Goal: Task Accomplishment & Management: Manage account settings

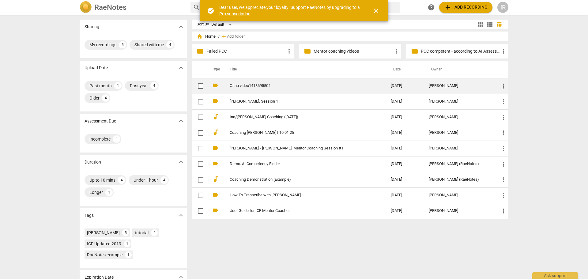
click at [243, 85] on link "Oana video1418695504" at bounding box center [299, 86] width 139 height 5
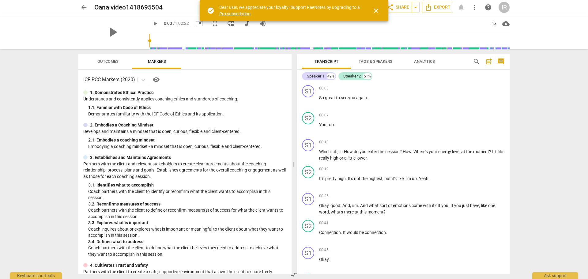
click at [84, 6] on span "arrow_back" at bounding box center [83, 7] width 7 height 7
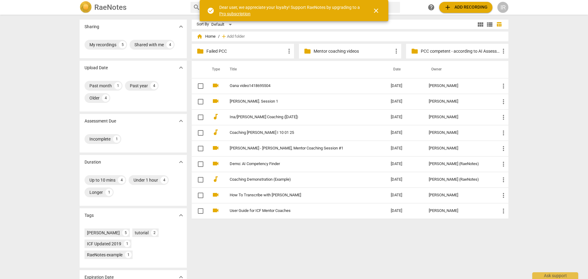
click at [220, 52] on p "Failed PCC" at bounding box center [245, 51] width 79 height 6
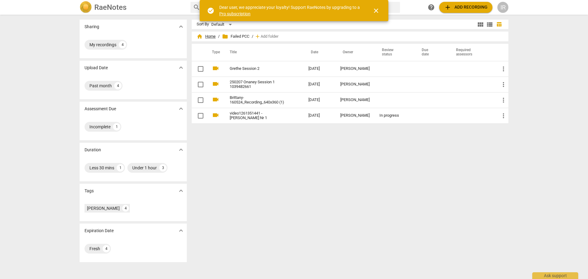
click at [207, 36] on span "home Home" at bounding box center [206, 36] width 19 height 6
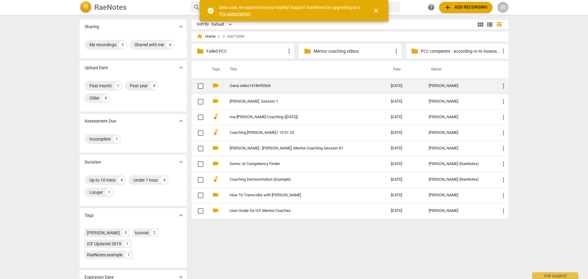
click at [235, 85] on link "Oana video1418695504" at bounding box center [299, 86] width 139 height 5
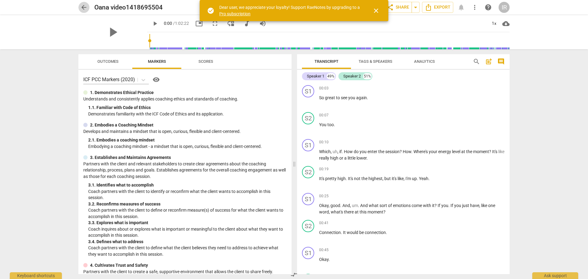
click at [83, 6] on span "arrow_back" at bounding box center [83, 7] width 7 height 7
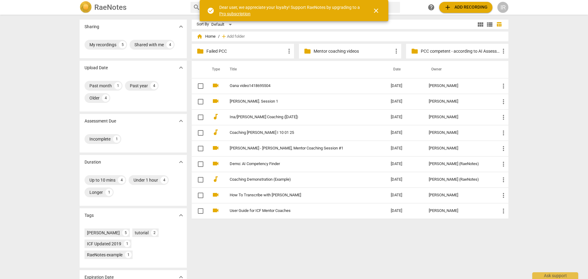
click at [442, 51] on p "PCC competent - according to AI Assessment" at bounding box center [460, 51] width 79 height 6
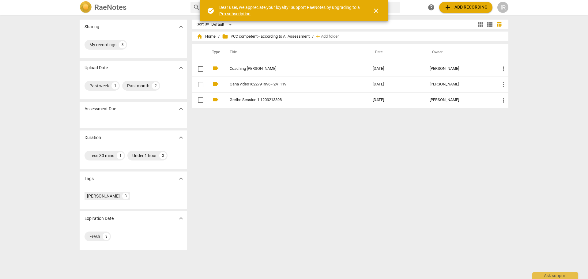
click at [207, 37] on span "home Home" at bounding box center [206, 36] width 19 height 6
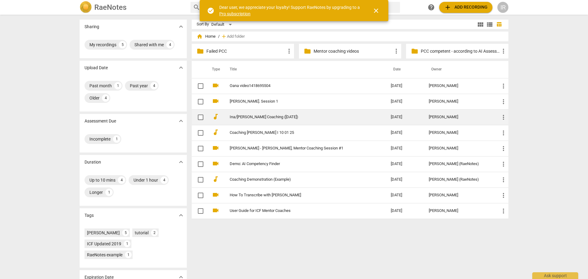
click at [251, 115] on link "Ina/[PERSON_NAME] Coaching ([DATE])" at bounding box center [299, 117] width 139 height 5
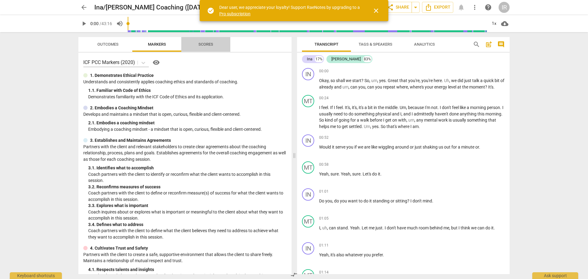
click at [207, 44] on span "Scores" at bounding box center [205, 44] width 15 height 5
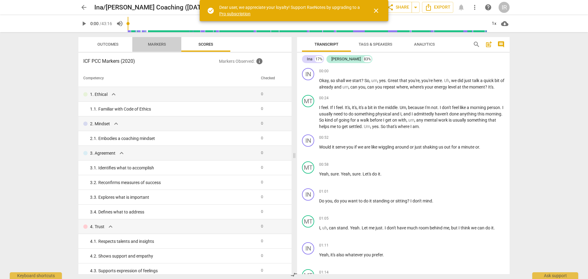
click at [158, 43] on span "Markers" at bounding box center [157, 44] width 18 height 5
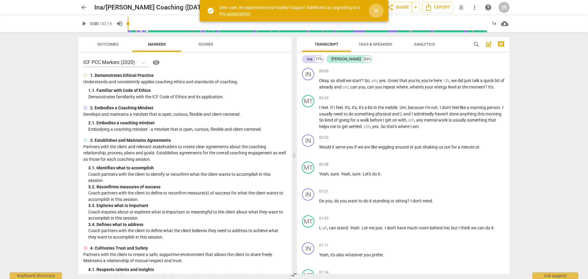
click at [376, 9] on span "close" at bounding box center [375, 10] width 7 height 7
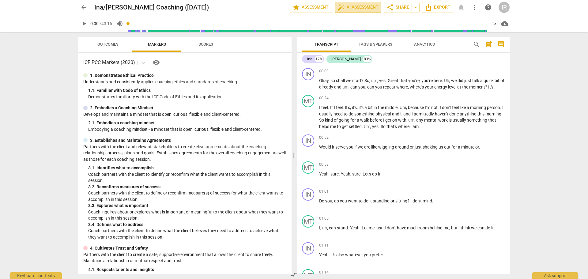
click at [354, 7] on span "auto_fix_high AI Assessment" at bounding box center [357, 7] width 41 height 7
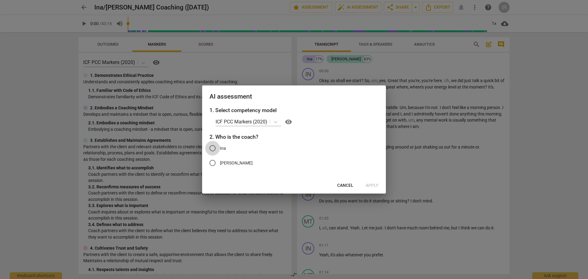
click at [212, 147] on input "Ina" at bounding box center [212, 148] width 15 height 15
radio input "true"
click at [375, 184] on span "Apply" at bounding box center [372, 186] width 13 height 6
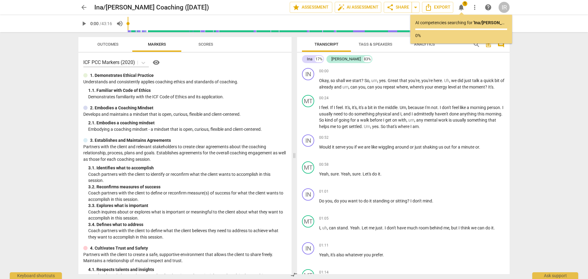
click at [375, 184] on div "MT play_arrow pause 00:58 + Add competency keyboard_arrow_right Yeah , sure . Y…" at bounding box center [403, 172] width 213 height 27
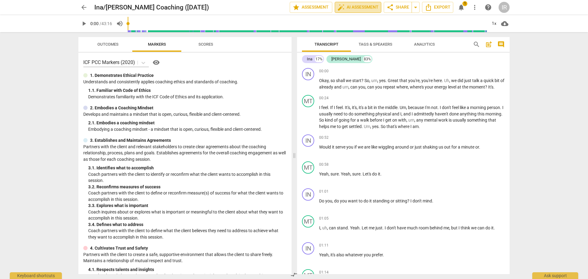
click at [349, 6] on span "auto_fix_high AI Assessment" at bounding box center [357, 7] width 41 height 7
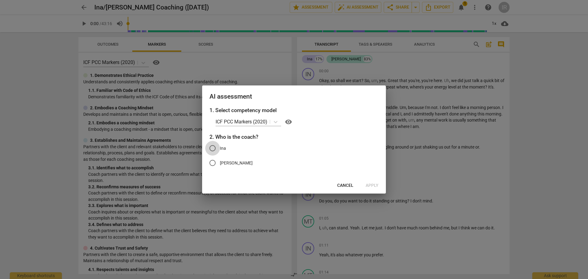
click at [211, 147] on input "Ina" at bounding box center [212, 148] width 15 height 15
radio input "true"
click at [371, 184] on span "Apply" at bounding box center [372, 186] width 13 height 6
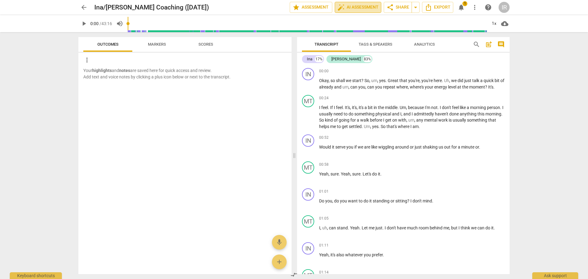
click at [353, 8] on span "auto_fix_high AI Assessment" at bounding box center [357, 7] width 41 height 7
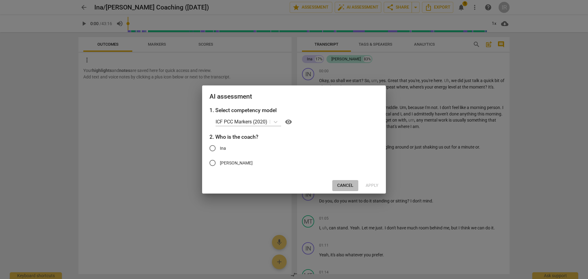
click at [347, 185] on span "Cancel" at bounding box center [345, 186] width 16 height 6
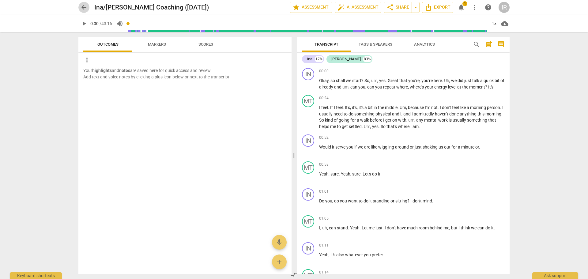
click at [84, 4] on span "arrow_back" at bounding box center [83, 7] width 7 height 7
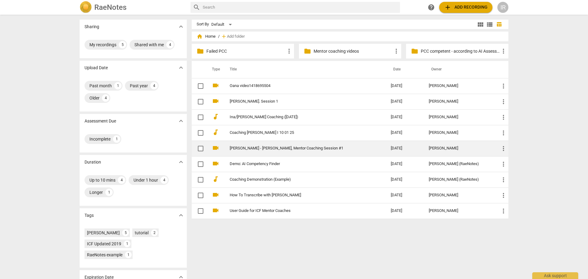
click at [251, 148] on link "[PERSON_NAME] - [PERSON_NAME], Mentor Coaching Session #1" at bounding box center [299, 148] width 139 height 5
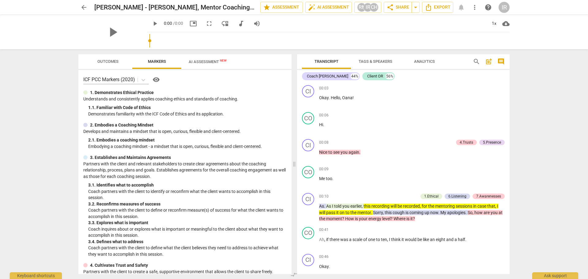
click at [212, 61] on span "AI Assessment New" at bounding box center [208, 61] width 38 height 5
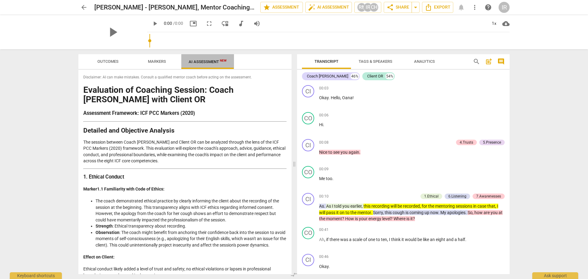
click at [212, 61] on span "AI Assessment New" at bounding box center [208, 61] width 38 height 5
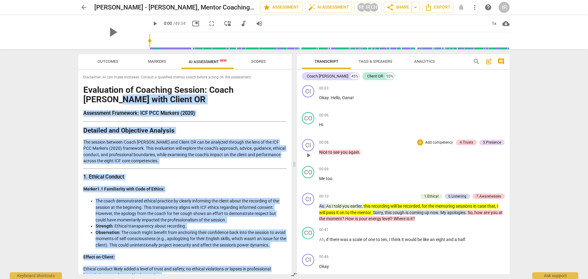
drag, startPoint x: 295, startPoint y: 96, endPoint x: 301, endPoint y: 145, distance: 50.3
click at [301, 145] on div "Outcomes Markers AI Assessment New Scores Disclaimer: AI can make mistakes. Con…" at bounding box center [293, 164] width 441 height 230
click at [274, 100] on h1 "Evaluation of Coaching Session: Coach [PERSON_NAME] with Client OR" at bounding box center [184, 94] width 203 height 19
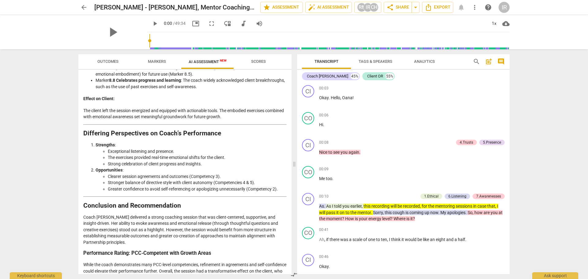
scroll to position [1024, 0]
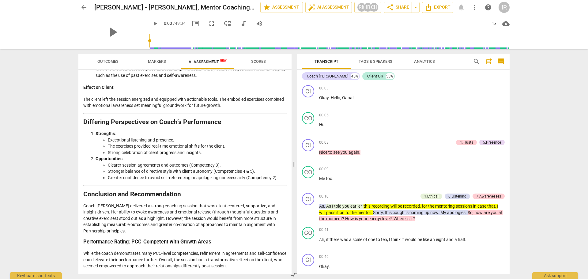
click at [84, 4] on span "arrow_back" at bounding box center [83, 7] width 7 height 7
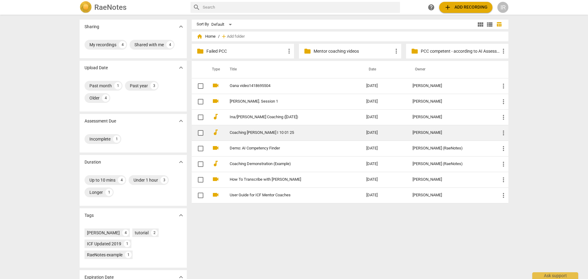
click at [232, 132] on link "Coaching [PERSON_NAME] I 10 01 25" at bounding box center [287, 132] width 115 height 5
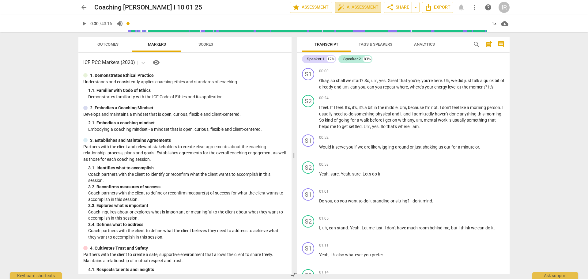
click at [356, 9] on span "auto_fix_high AI Assessment" at bounding box center [357, 7] width 41 height 7
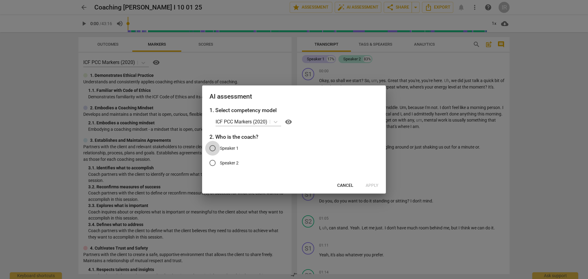
click at [212, 148] on input "Speaker 1" at bounding box center [212, 148] width 15 height 15
radio input "true"
click at [372, 183] on span "Apply" at bounding box center [372, 186] width 13 height 6
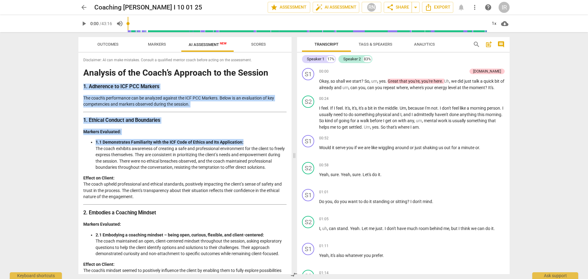
drag, startPoint x: 289, startPoint y: 76, endPoint x: 291, endPoint y: 144, distance: 68.3
click at [291, 144] on div "Disclaimer: AI can make mistakes. Consult a qualified mentor coach before actin…" at bounding box center [184, 163] width 213 height 221
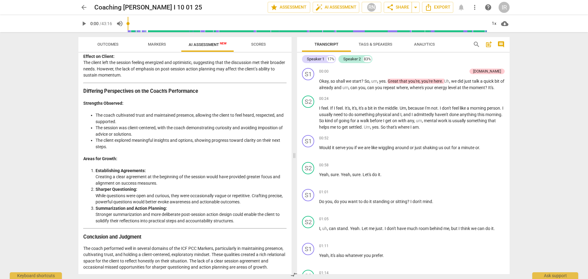
scroll to position [895, 0]
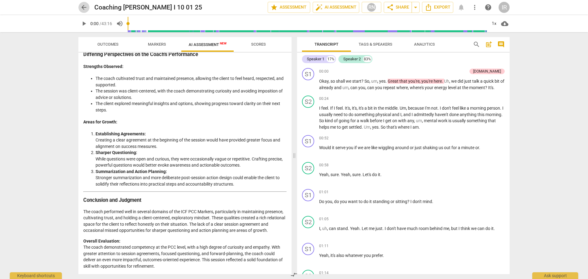
click at [83, 7] on span "arrow_back" at bounding box center [83, 7] width 7 height 7
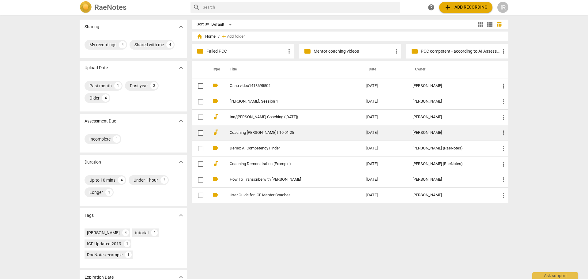
click at [238, 131] on link "Coaching [PERSON_NAME] I 10 01 25" at bounding box center [287, 132] width 115 height 5
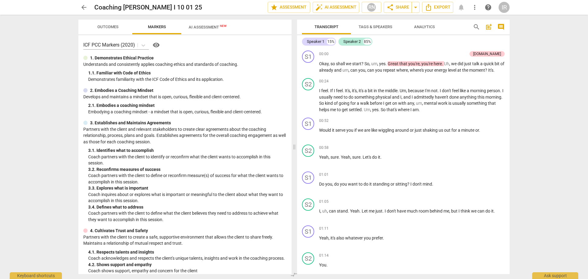
click at [210, 25] on span "AI Assessment New" at bounding box center [208, 27] width 38 height 5
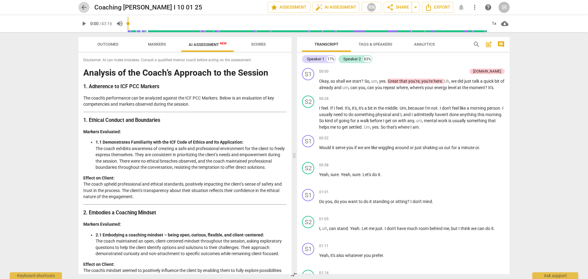
click at [85, 7] on span "arrow_back" at bounding box center [83, 7] width 7 height 7
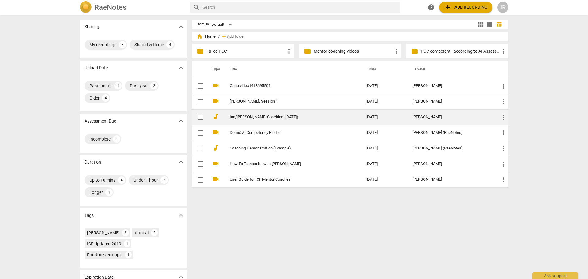
click at [267, 117] on link "Ina/[PERSON_NAME] Coaching ([DATE])" at bounding box center [287, 117] width 115 height 5
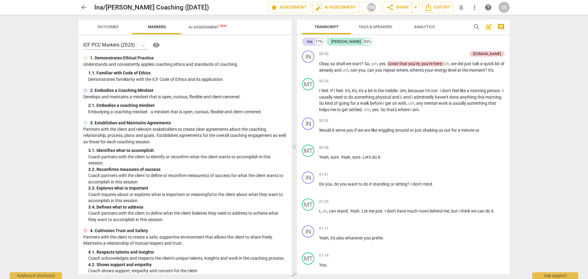
click at [207, 25] on span "AI Assessment New" at bounding box center [208, 27] width 38 height 5
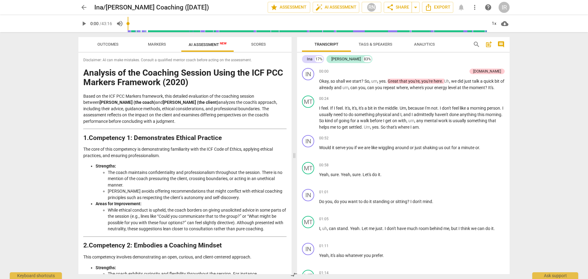
click at [81, 9] on span "arrow_back" at bounding box center [83, 7] width 7 height 7
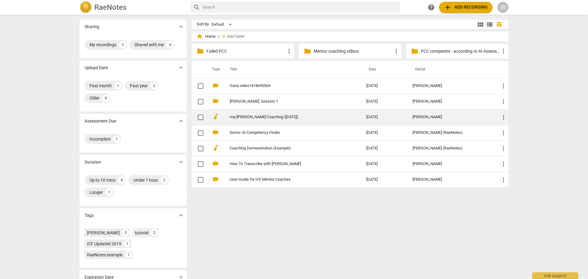
drag, startPoint x: 222, startPoint y: 117, endPoint x: 254, endPoint y: 118, distance: 32.2
click at [254, 118] on td "Ina/[PERSON_NAME] Coaching ([DATE])" at bounding box center [291, 117] width 139 height 16
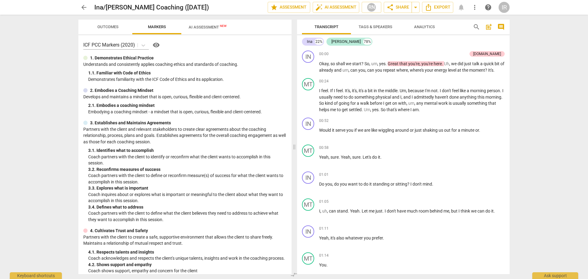
click at [85, 6] on span "arrow_back" at bounding box center [83, 7] width 7 height 7
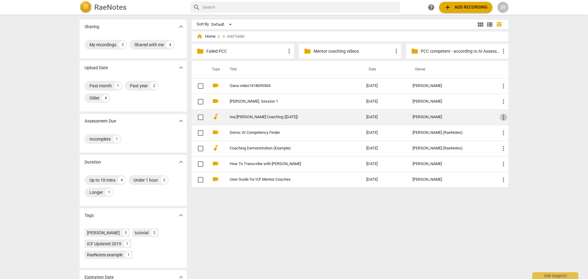
click at [503, 114] on span "more_vert" at bounding box center [503, 117] width 7 height 7
click at [503, 114] on li "Move" at bounding box center [510, 117] width 23 height 15
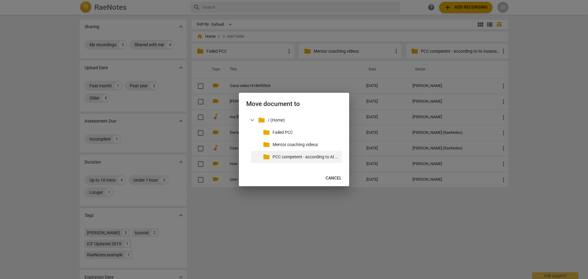
click at [277, 156] on p "PCC competent - according to AI Assessment" at bounding box center [306, 157] width 67 height 6
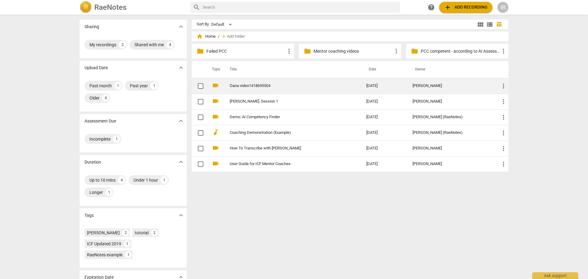
click at [232, 84] on link "Oana video1418695504" at bounding box center [287, 86] width 115 height 5
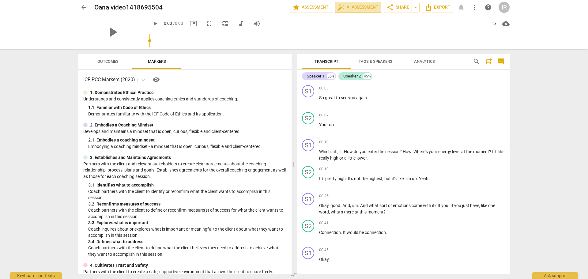
click at [359, 6] on span "auto_fix_high AI Assessment" at bounding box center [357, 7] width 41 height 7
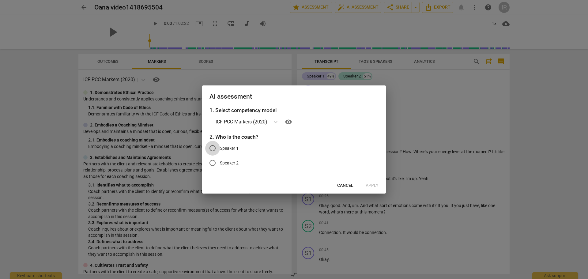
click at [211, 145] on input "Speaker 1" at bounding box center [212, 148] width 15 height 15
radio input "true"
click at [373, 184] on span "Apply" at bounding box center [372, 186] width 13 height 6
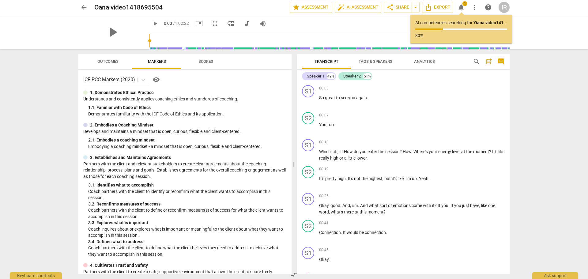
click at [335, 2] on button "auto_fix_high AI Assessment" at bounding box center [358, 7] width 47 height 11
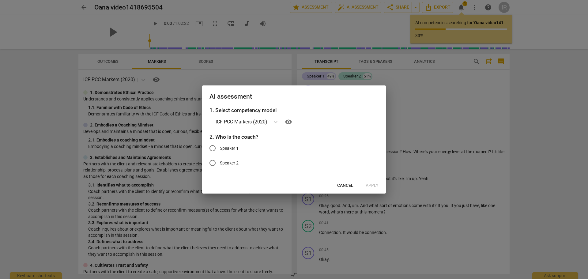
click at [213, 145] on input "Speaker 1" at bounding box center [212, 148] width 15 height 15
radio input "true"
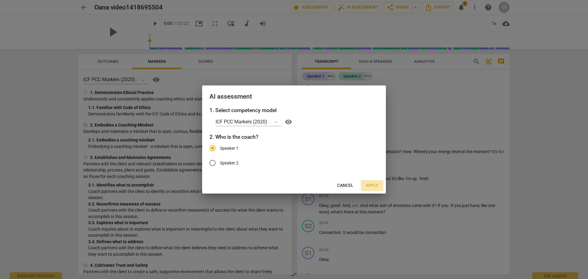
click at [372, 184] on span "Apply" at bounding box center [372, 186] width 13 height 6
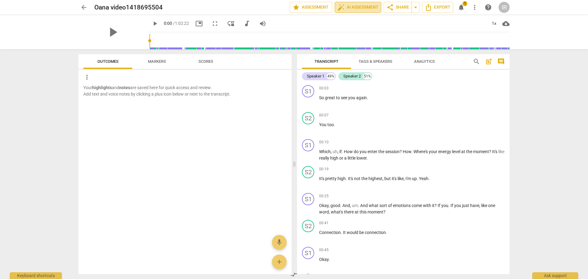
click at [358, 7] on span "auto_fix_high AI Assessment" at bounding box center [357, 7] width 41 height 7
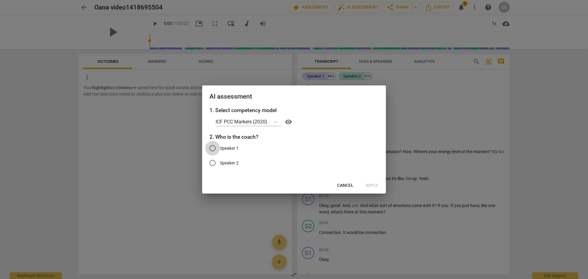
click at [214, 149] on input "Speaker 1" at bounding box center [212, 148] width 15 height 15
radio input "true"
click at [370, 184] on span "Apply" at bounding box center [372, 186] width 13 height 6
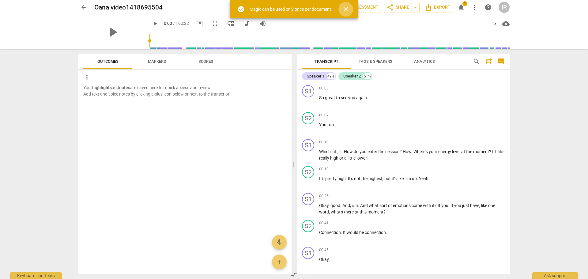
click at [347, 9] on span "close" at bounding box center [345, 9] width 7 height 7
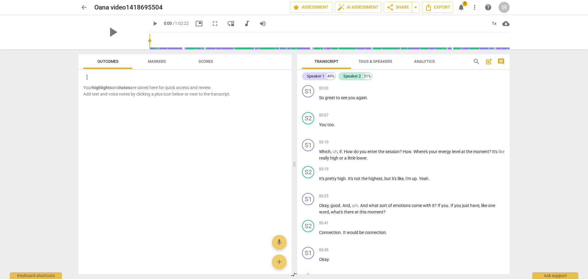
click at [84, 6] on span "arrow_back" at bounding box center [83, 7] width 7 height 7
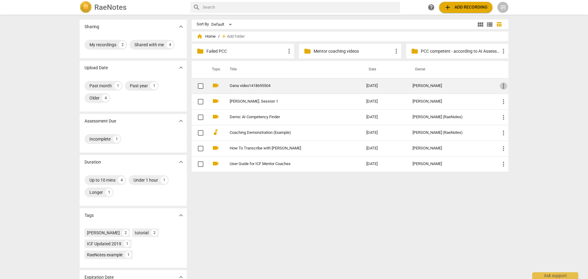
drag, startPoint x: 249, startPoint y: 85, endPoint x: 503, endPoint y: 85, distance: 253.6
click at [503, 85] on span "more_vert" at bounding box center [503, 85] width 7 height 7
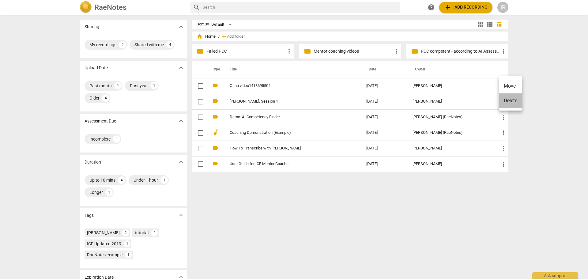
click at [507, 102] on li "Delete" at bounding box center [510, 100] width 23 height 15
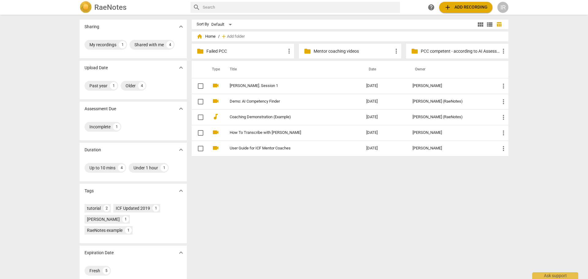
click at [444, 52] on p "PCC competent - according to AI Assessment" at bounding box center [460, 51] width 79 height 6
click at [461, 53] on p "PCC competent - according to AI Assessment" at bounding box center [460, 51] width 79 height 6
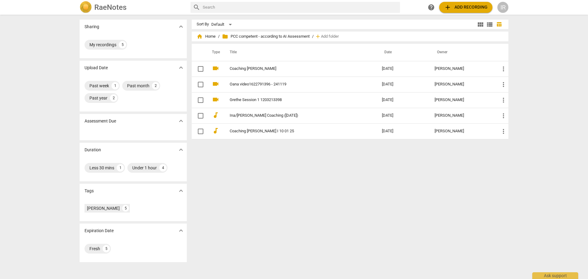
click at [437, 194] on div "Sort By Default view_module view_list table_chart home Home / folder PCC compet…" at bounding box center [353, 147] width 322 height 254
